Goal: Transaction & Acquisition: Book appointment/travel/reservation

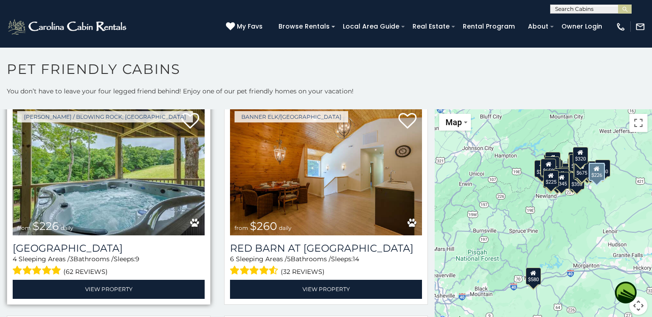
scroll to position [2387, 0]
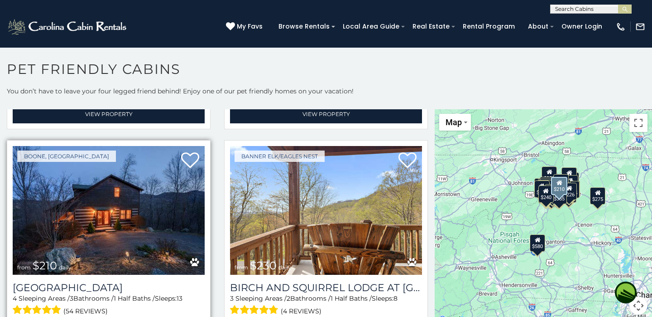
scroll to position [2988, 0]
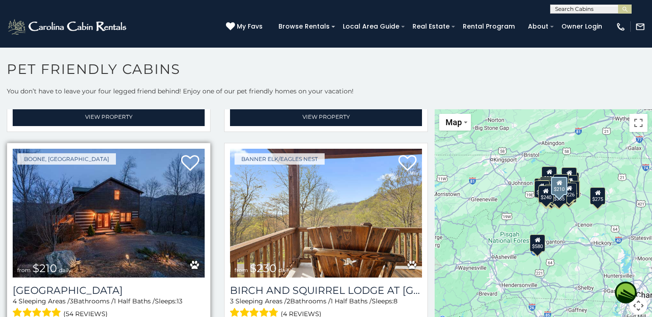
click at [133, 202] on img at bounding box center [109, 213] width 192 height 129
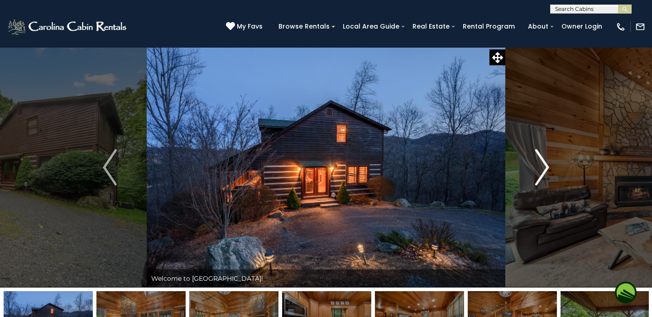
click at [546, 166] on img "Next" at bounding box center [542, 167] width 14 height 36
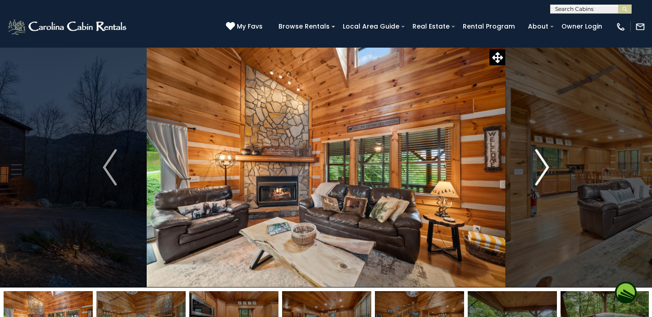
click at [546, 166] on img "Next" at bounding box center [542, 167] width 14 height 36
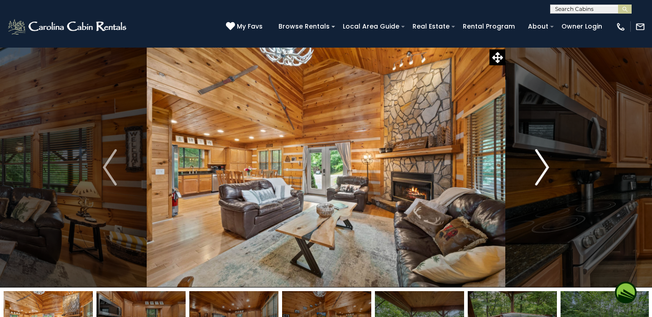
click at [546, 166] on img "Next" at bounding box center [542, 167] width 14 height 36
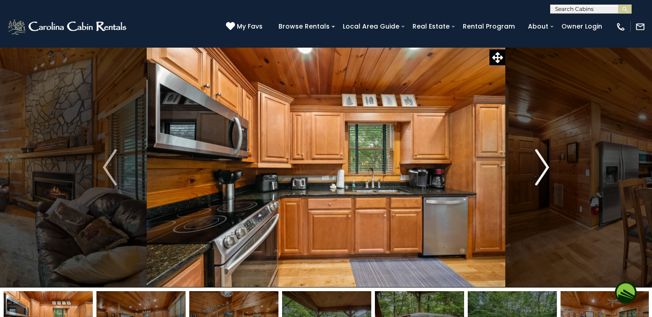
click at [546, 166] on img "Next" at bounding box center [542, 167] width 14 height 36
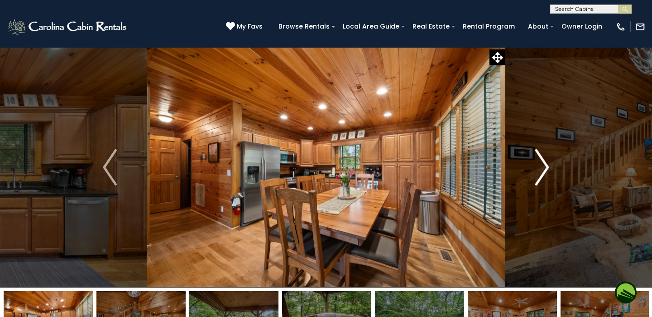
click at [546, 166] on img "Next" at bounding box center [542, 167] width 14 height 36
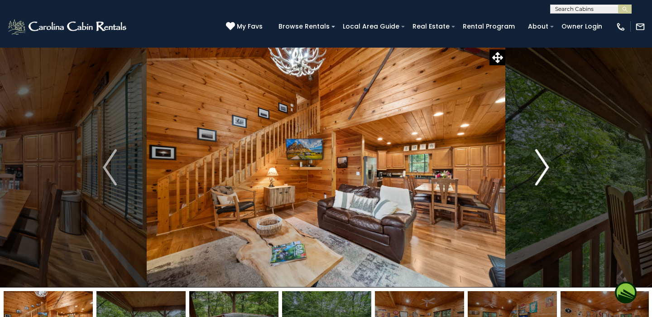
click at [546, 166] on img "Next" at bounding box center [542, 167] width 14 height 36
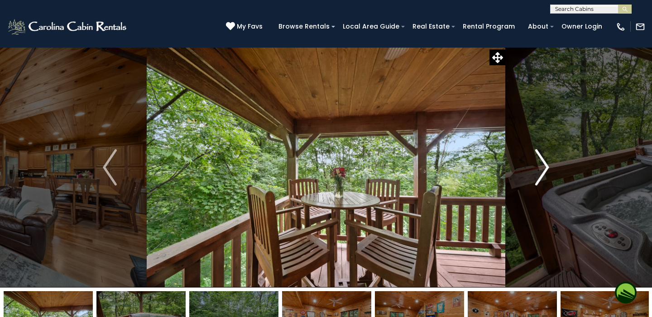
click at [546, 166] on img "Next" at bounding box center [542, 167] width 14 height 36
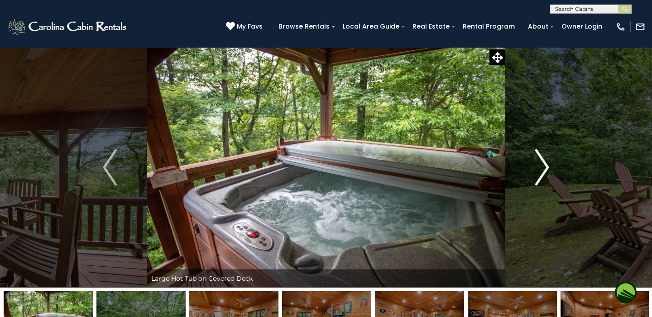
click at [546, 166] on img "Next" at bounding box center [542, 167] width 14 height 36
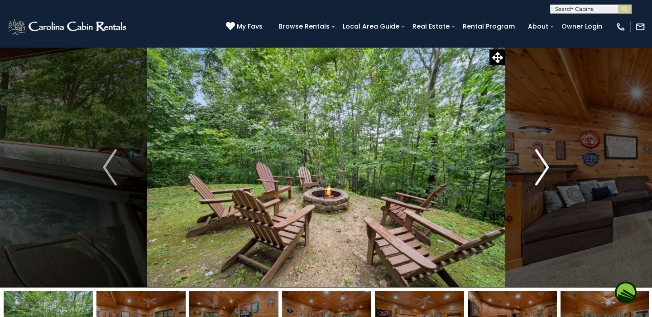
click at [546, 166] on img "Next" at bounding box center [542, 167] width 14 height 36
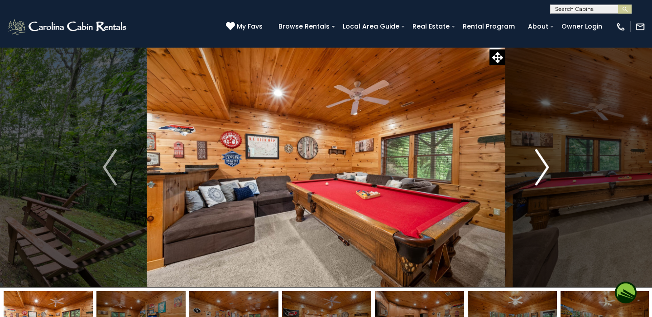
click at [546, 166] on img "Next" at bounding box center [542, 167] width 14 height 36
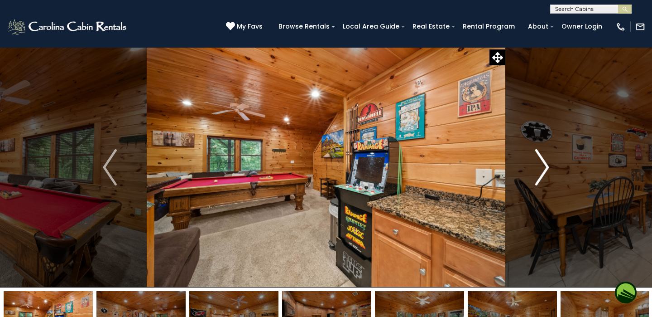
click at [546, 166] on img "Next" at bounding box center [542, 167] width 14 height 36
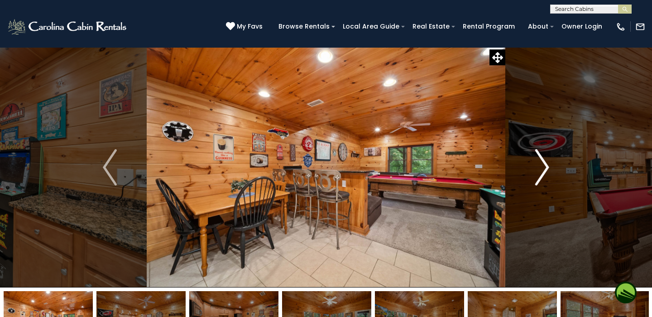
click at [546, 166] on img "Next" at bounding box center [542, 167] width 14 height 36
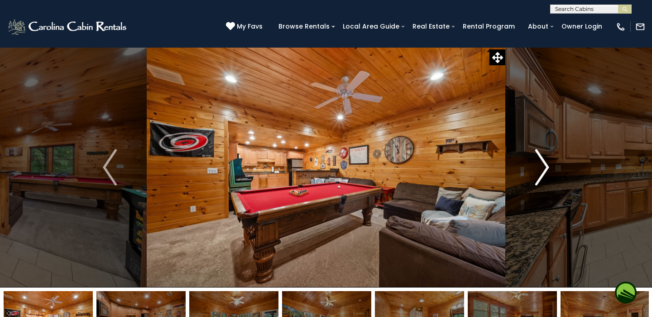
click at [546, 166] on img "Next" at bounding box center [542, 167] width 14 height 36
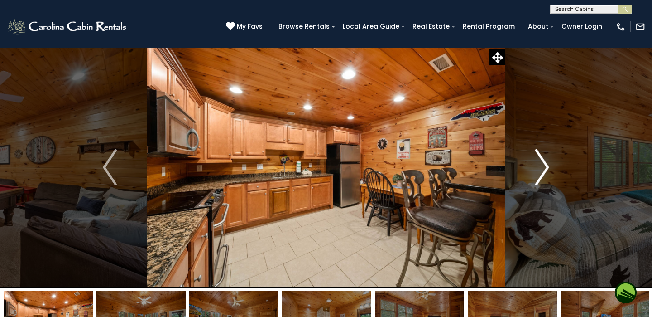
click at [546, 166] on img "Next" at bounding box center [542, 167] width 14 height 36
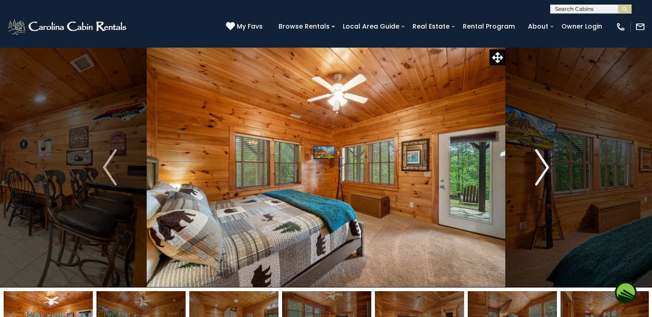
click at [546, 166] on img "Next" at bounding box center [542, 167] width 14 height 36
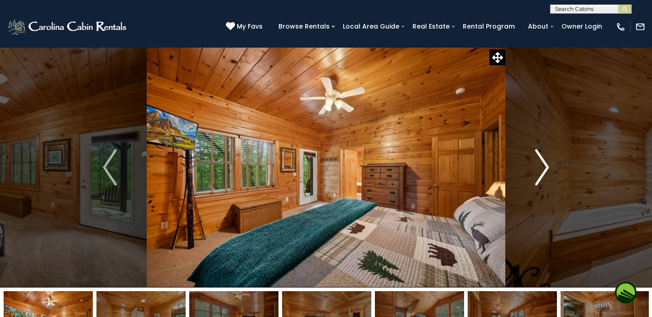
click at [546, 166] on img "Next" at bounding box center [542, 167] width 14 height 36
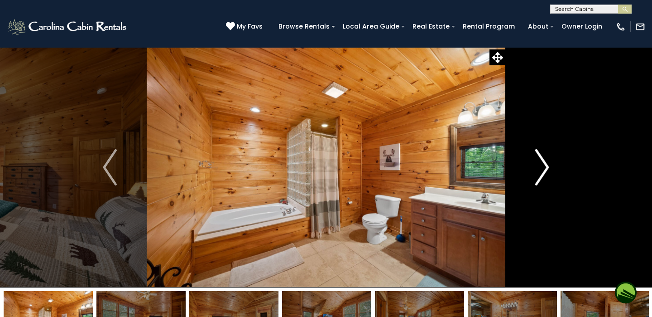
click at [546, 166] on img "Next" at bounding box center [542, 167] width 14 height 36
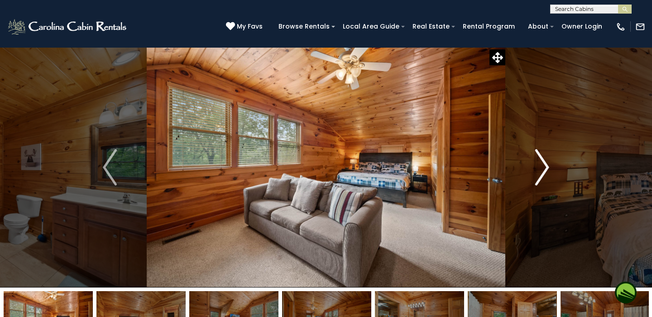
click at [546, 166] on img "Next" at bounding box center [542, 167] width 14 height 36
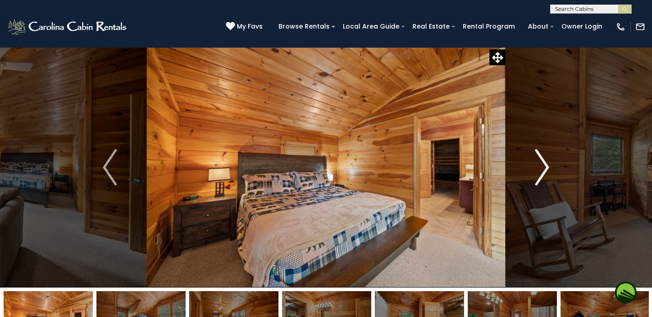
click at [546, 166] on img "Next" at bounding box center [542, 167] width 14 height 36
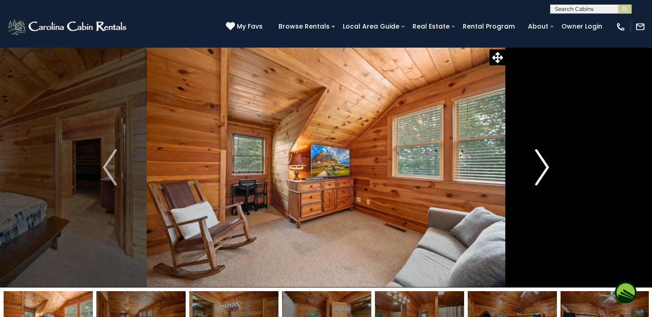
click at [538, 166] on img "Next" at bounding box center [542, 167] width 14 height 36
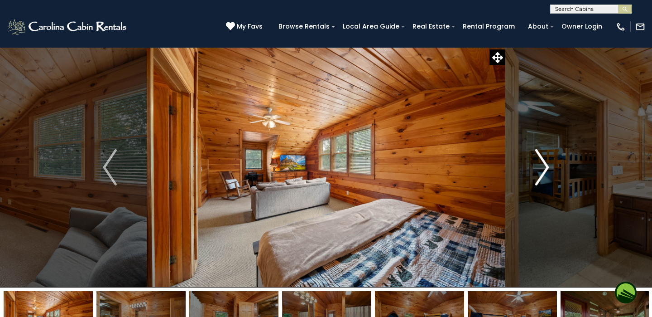
click at [538, 166] on img "Next" at bounding box center [542, 167] width 14 height 36
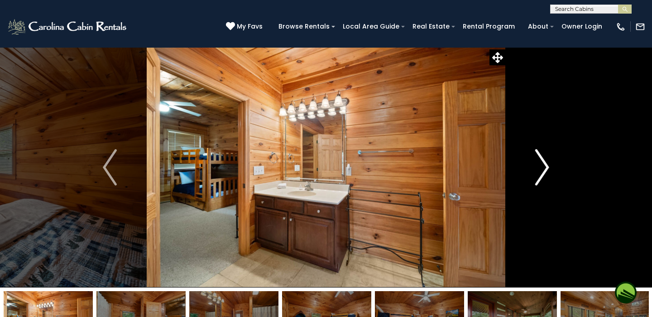
click at [538, 166] on img "Next" at bounding box center [542, 167] width 14 height 36
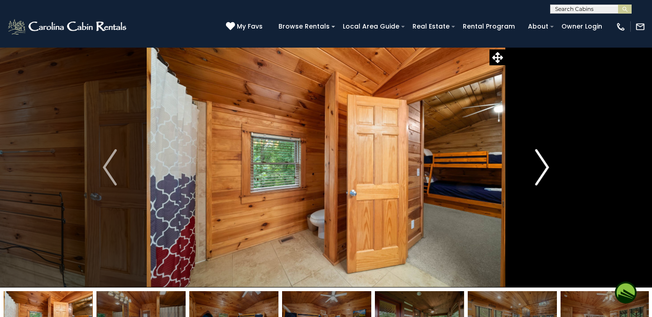
click at [538, 166] on img "Next" at bounding box center [542, 167] width 14 height 36
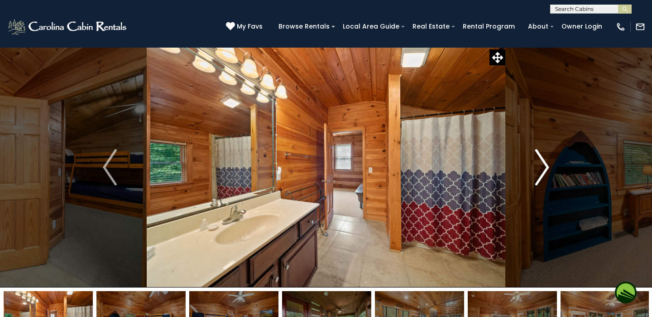
click at [538, 166] on img "Next" at bounding box center [542, 167] width 14 height 36
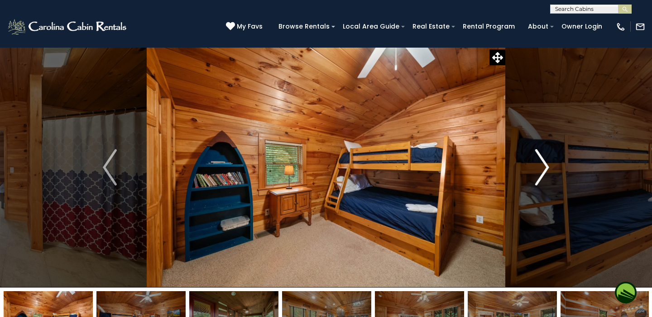
click at [538, 166] on img "Next" at bounding box center [542, 167] width 14 height 36
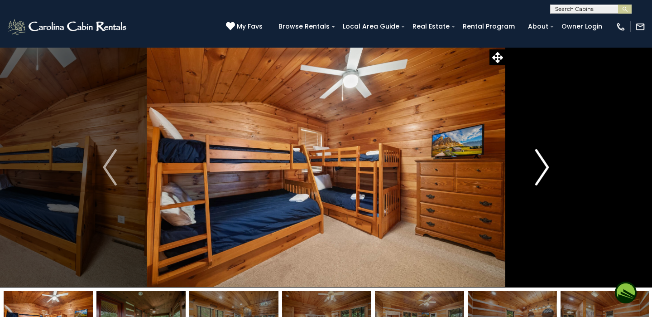
click at [538, 166] on img "Next" at bounding box center [542, 167] width 14 height 36
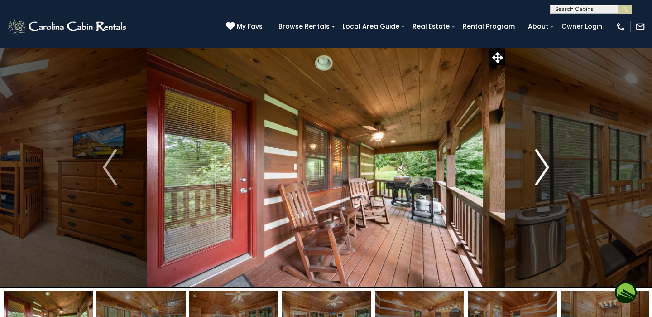
click at [538, 166] on img "Next" at bounding box center [542, 167] width 14 height 36
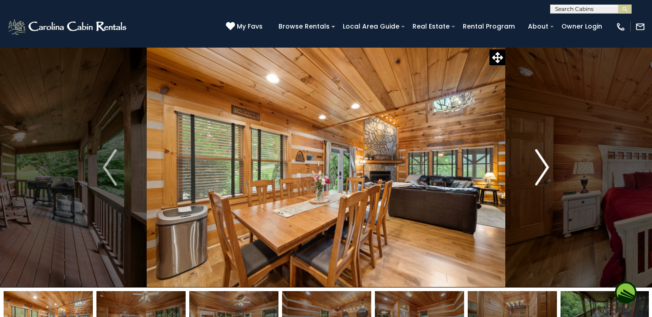
click at [538, 166] on img "Next" at bounding box center [542, 167] width 14 height 36
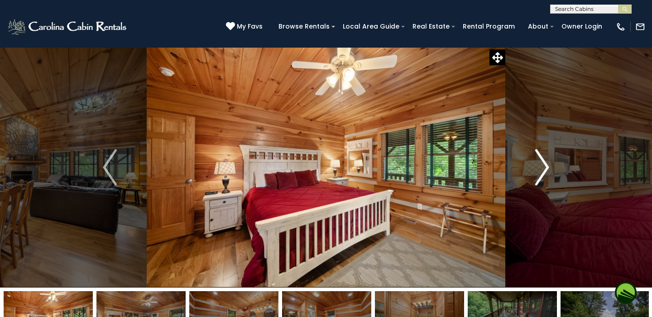
click at [538, 166] on img "Next" at bounding box center [542, 167] width 14 height 36
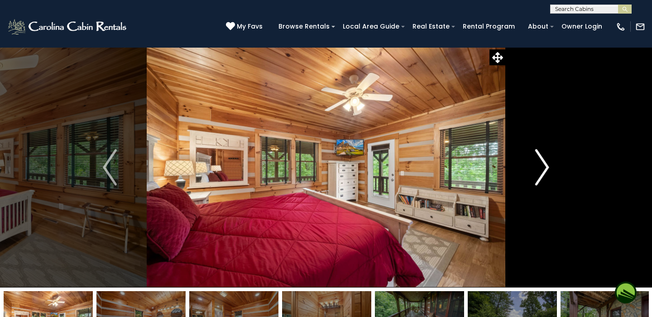
click at [538, 166] on img "Next" at bounding box center [542, 167] width 14 height 36
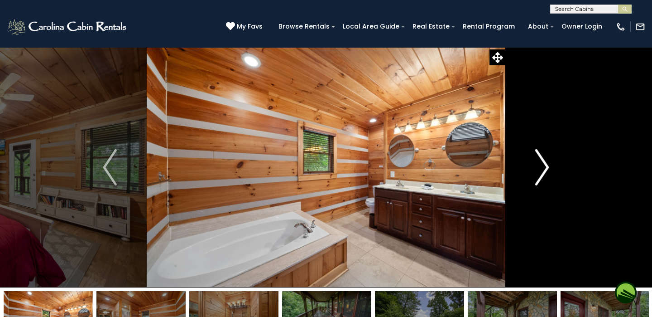
click at [538, 166] on img "Next" at bounding box center [542, 167] width 14 height 36
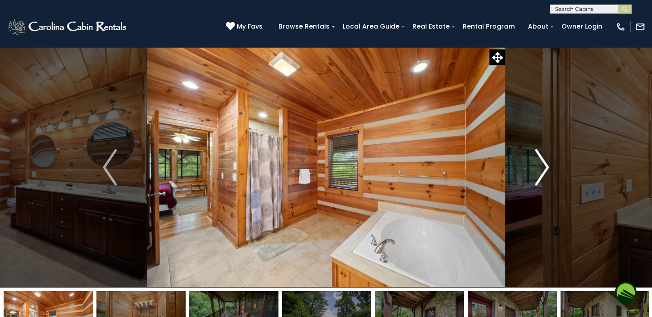
click at [539, 166] on img "Next" at bounding box center [542, 167] width 14 height 36
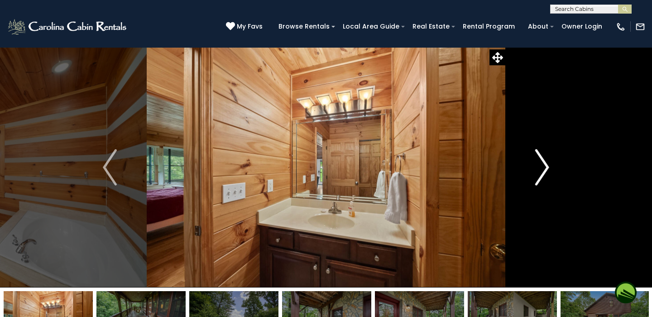
click at [539, 166] on img "Next" at bounding box center [542, 167] width 14 height 36
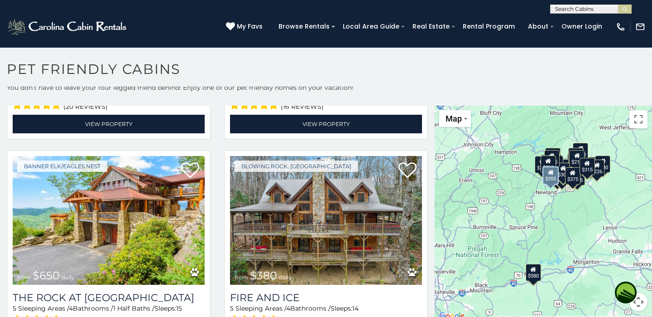
scroll to position [1228, 0]
